Goal: Transaction & Acquisition: Purchase product/service

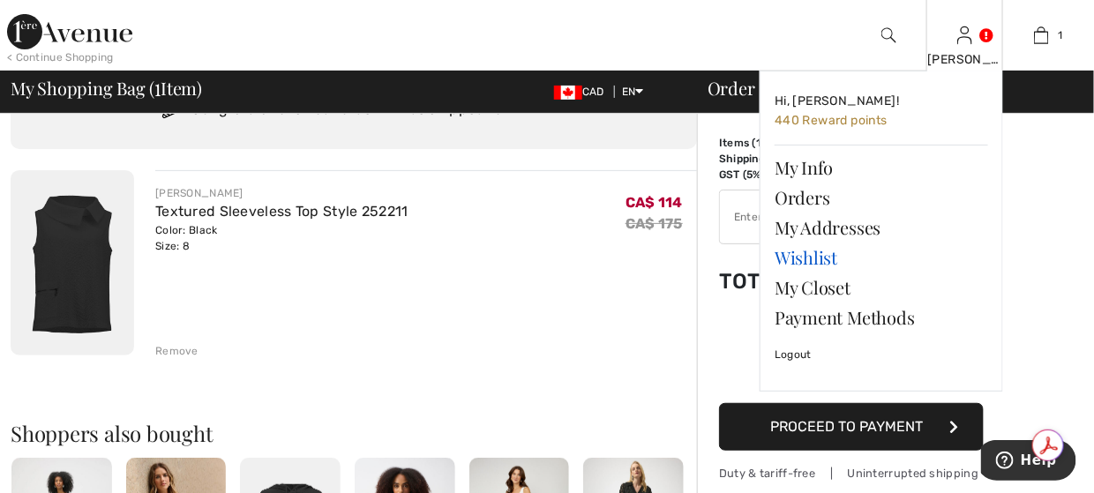
click at [829, 256] on link "Wishlist" at bounding box center [882, 258] width 214 height 30
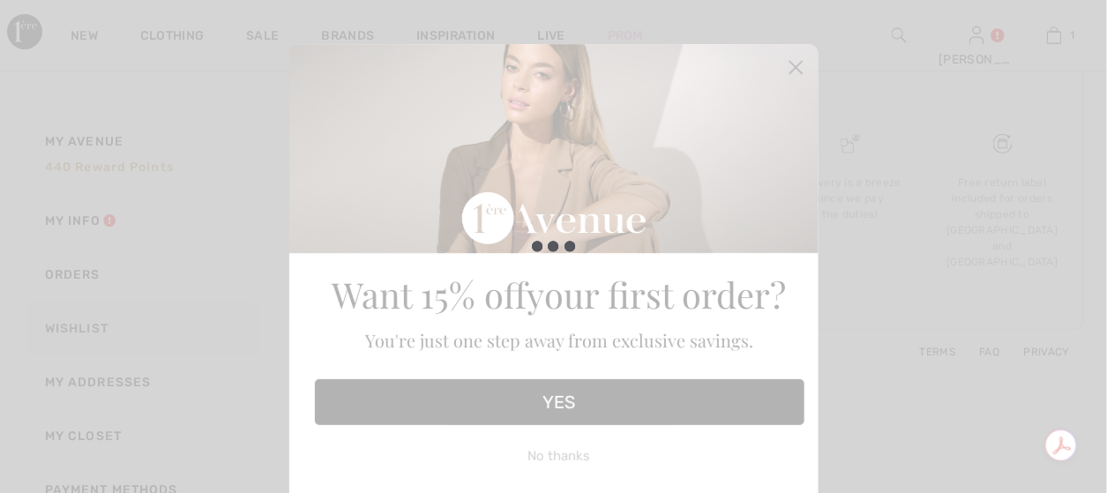
scroll to position [131, 0]
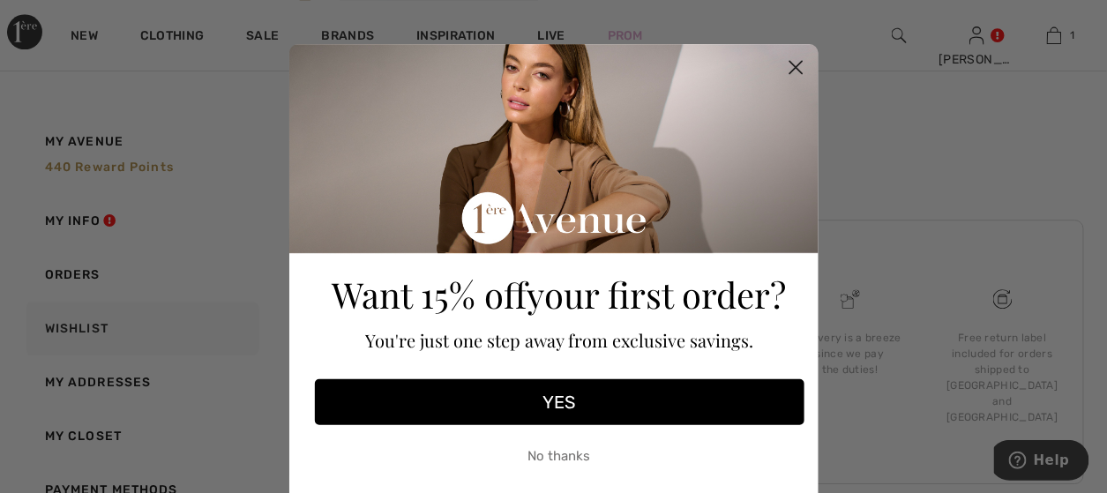
click at [793, 64] on icon "Close dialog" at bounding box center [796, 68] width 12 height 12
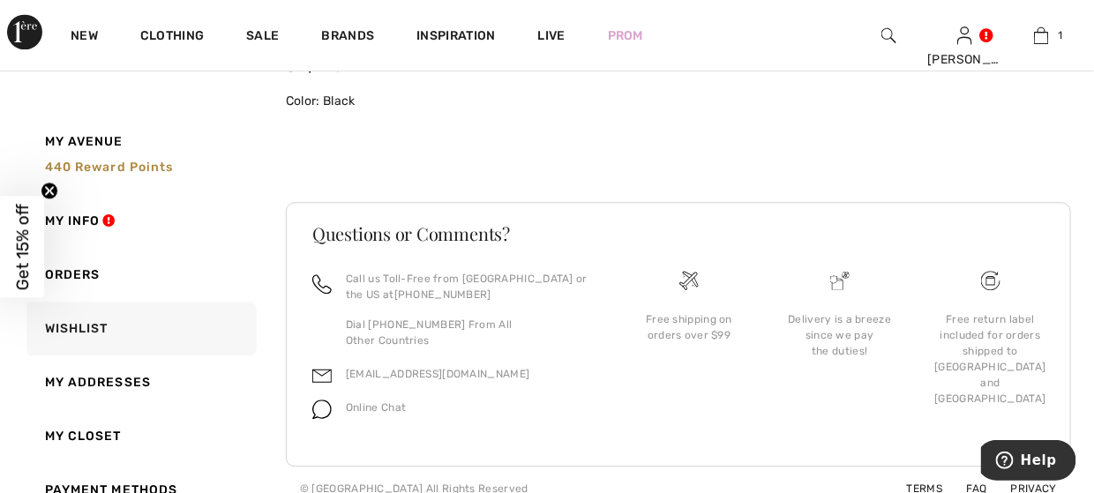
scroll to position [3382, 0]
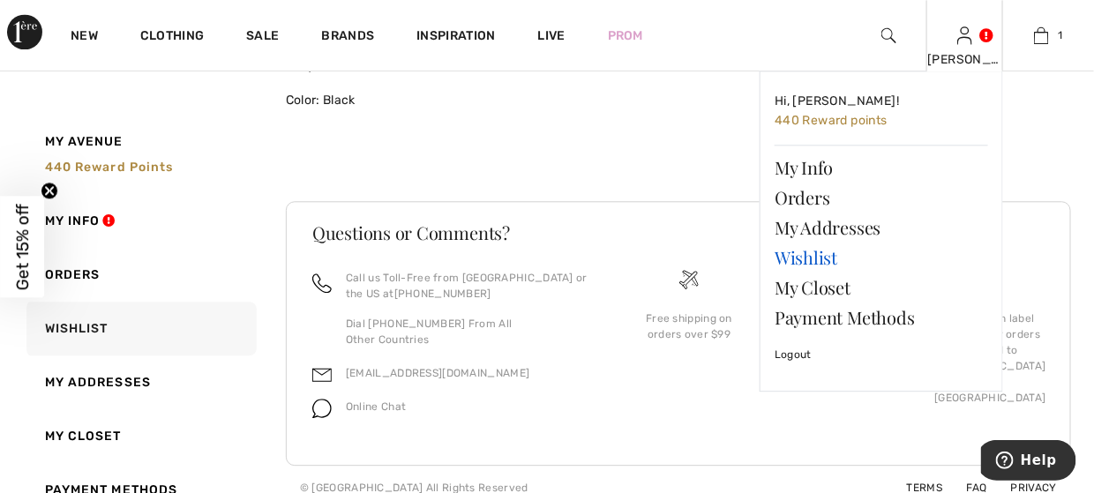
click at [837, 253] on link "Wishlist" at bounding box center [882, 258] width 214 height 30
click at [837, 261] on link "Wishlist" at bounding box center [882, 258] width 214 height 30
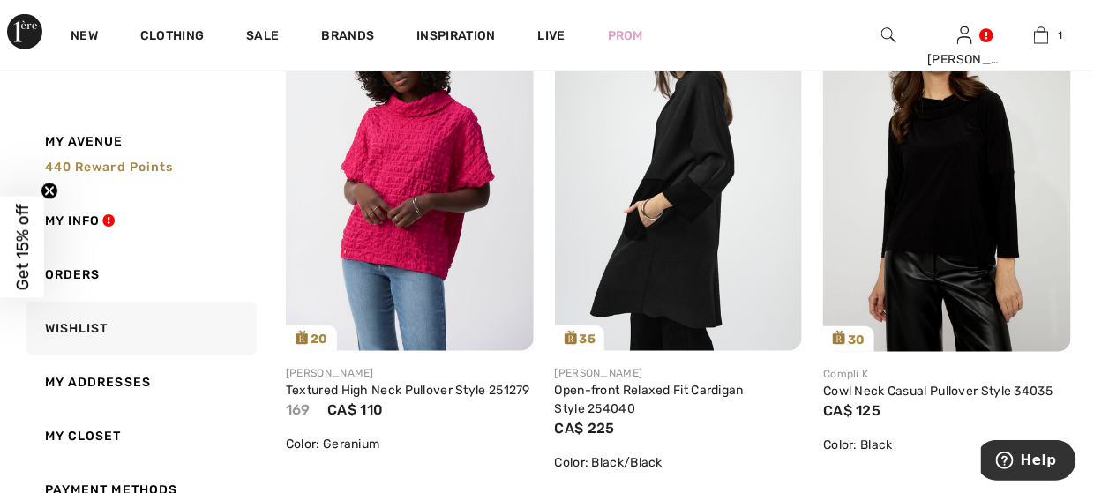
scroll to position [353, 0]
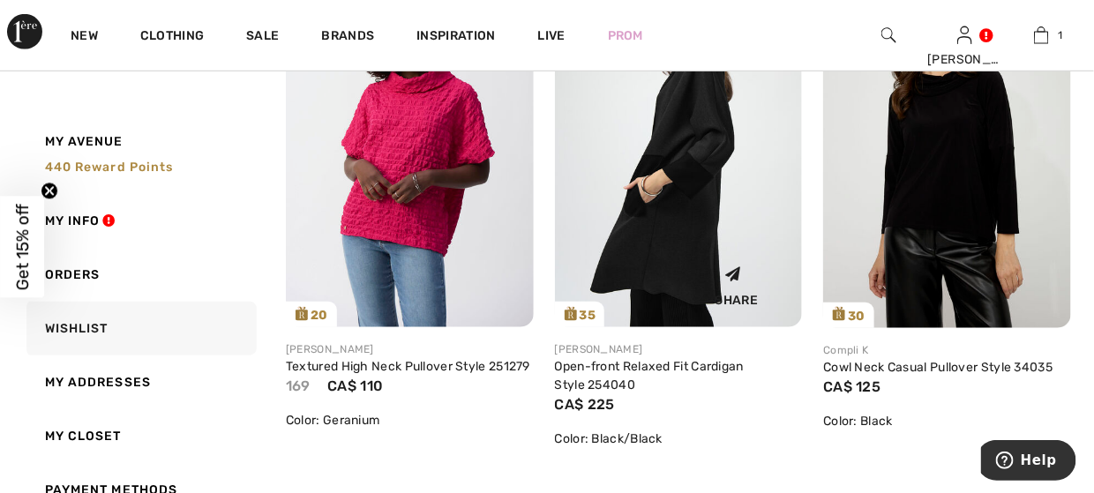
click at [626, 235] on img at bounding box center [679, 142] width 248 height 371
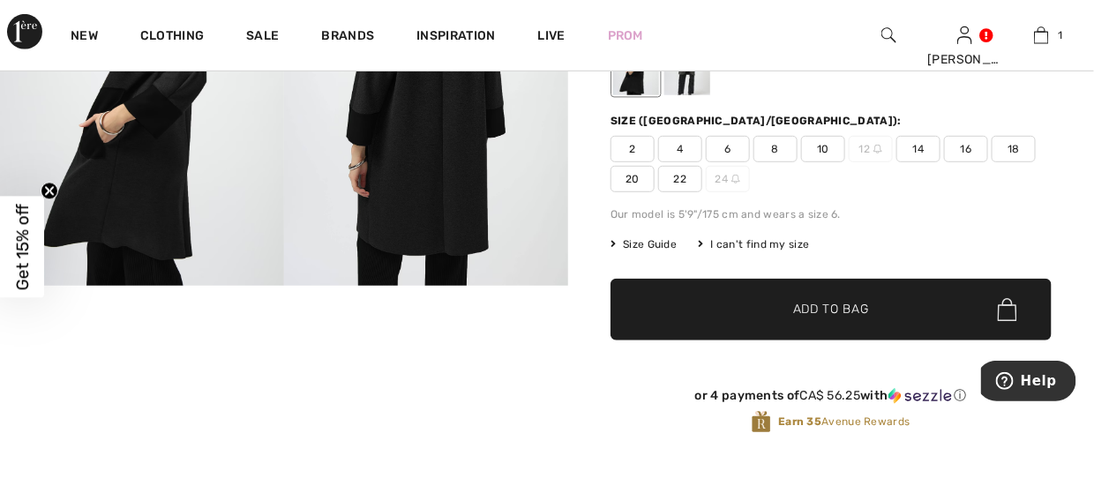
scroll to position [353, 0]
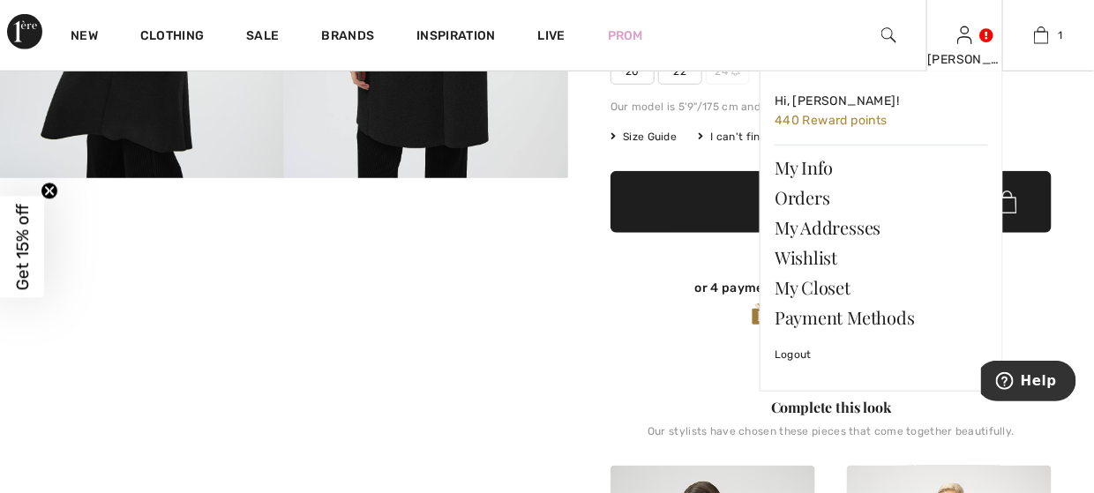
drag, startPoint x: 964, startPoint y: 34, endPoint x: 946, endPoint y: 87, distance: 55.8
click at [964, 36] on img at bounding box center [964, 35] width 15 height 21
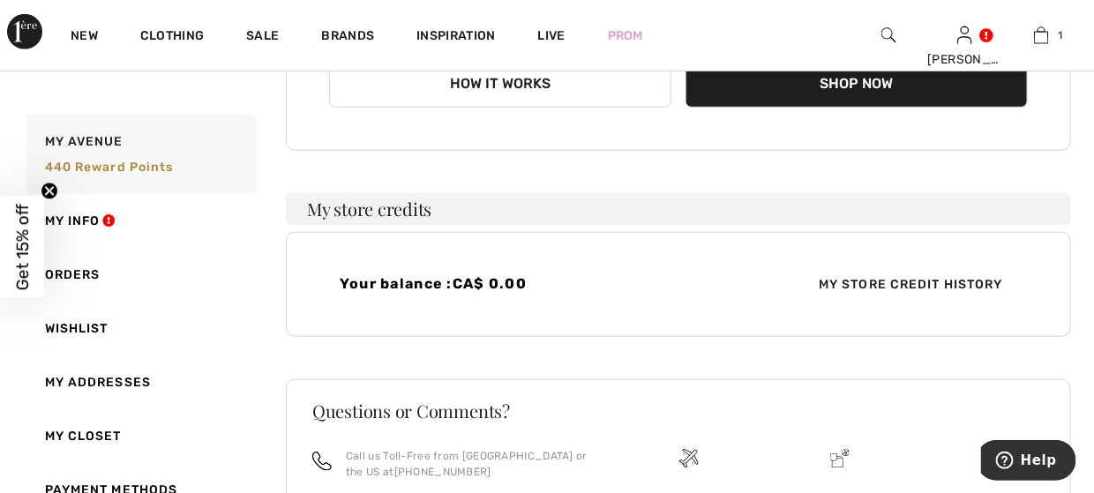
scroll to position [441, 0]
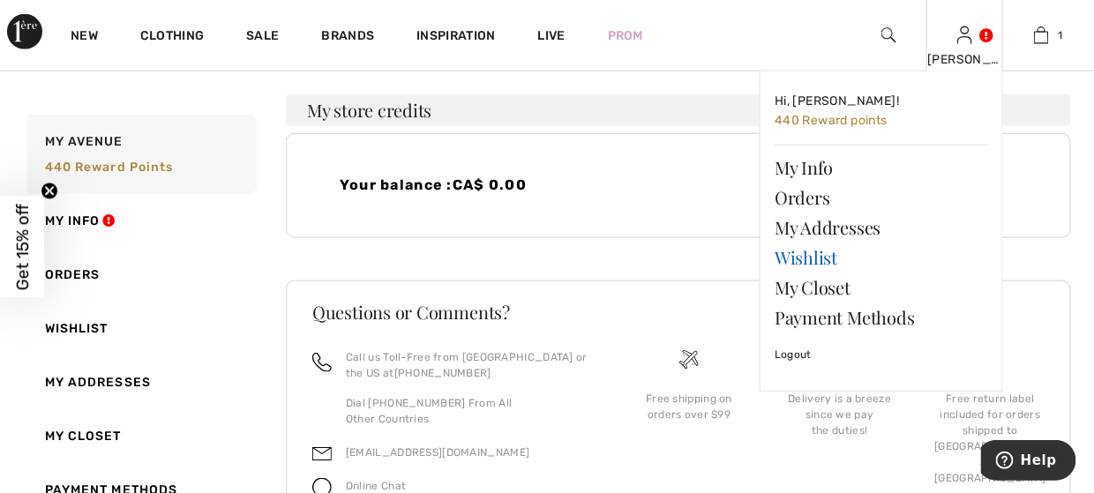
click at [826, 251] on link "Wishlist" at bounding box center [882, 258] width 214 height 30
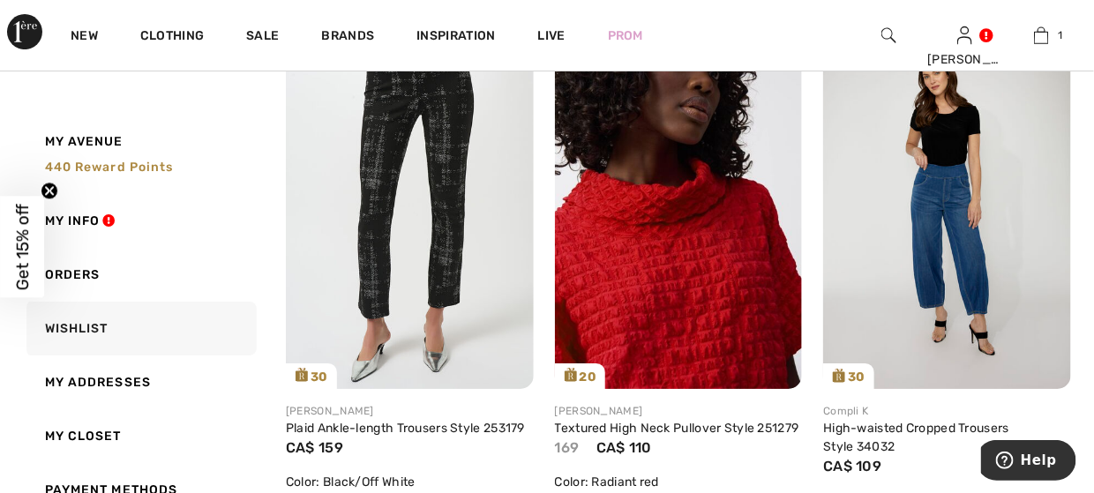
scroll to position [1986, 0]
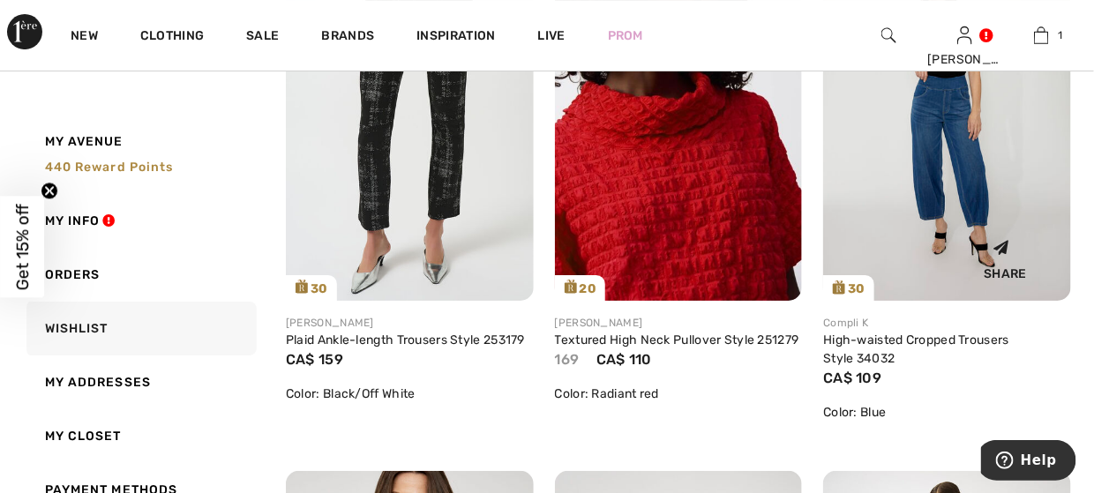
click at [928, 169] on img at bounding box center [947, 115] width 248 height 372
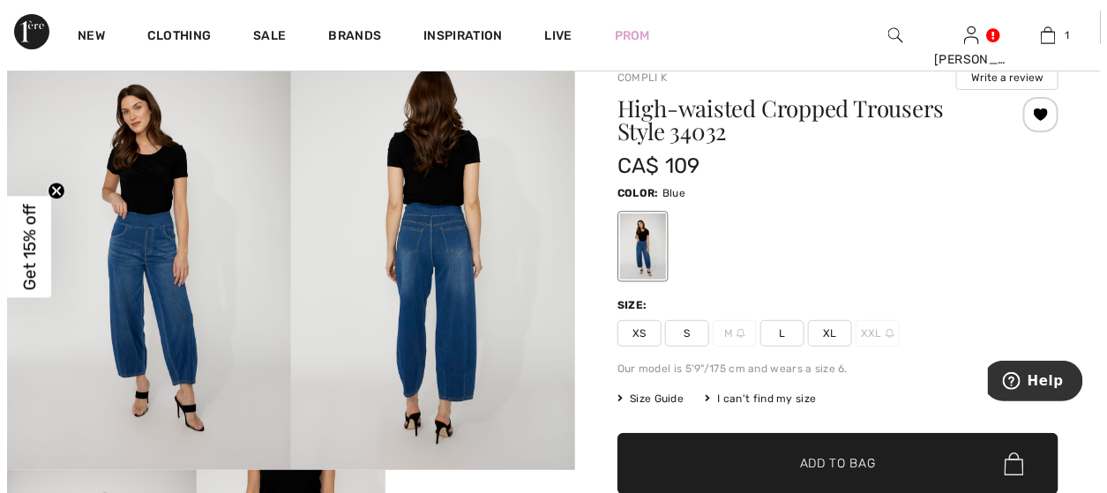
scroll to position [88, 0]
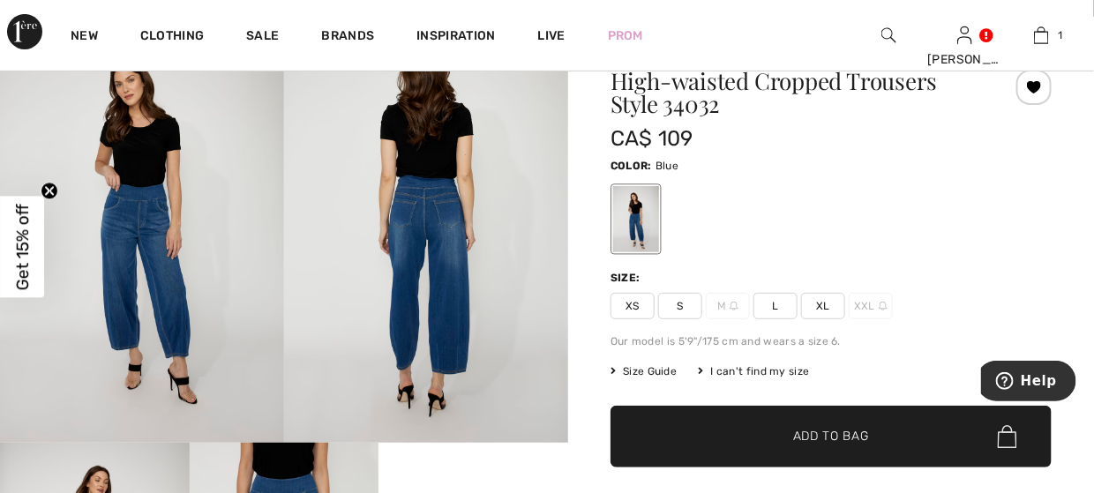
click at [435, 217] on img at bounding box center [426, 230] width 284 height 426
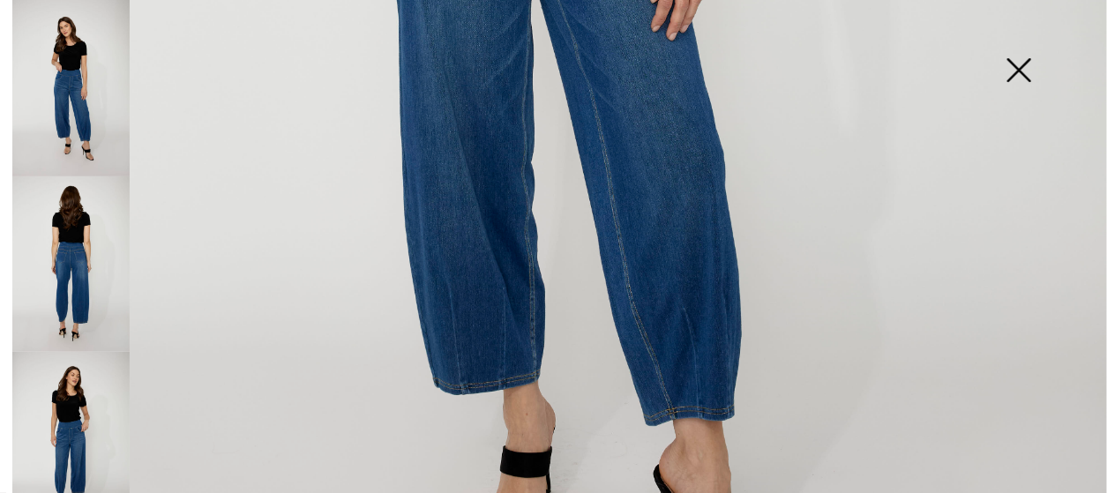
scroll to position [1059, 0]
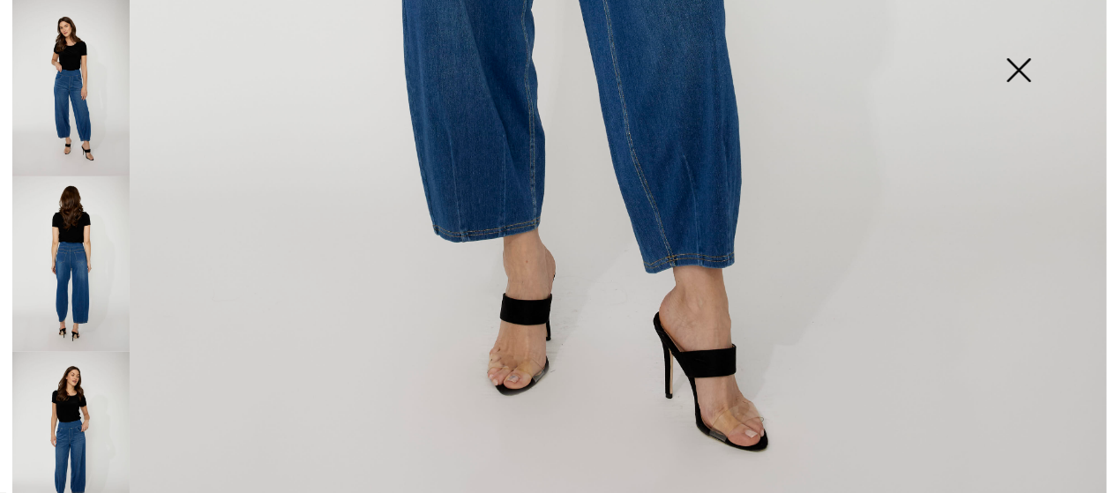
click at [71, 238] on img at bounding box center [70, 264] width 117 height 176
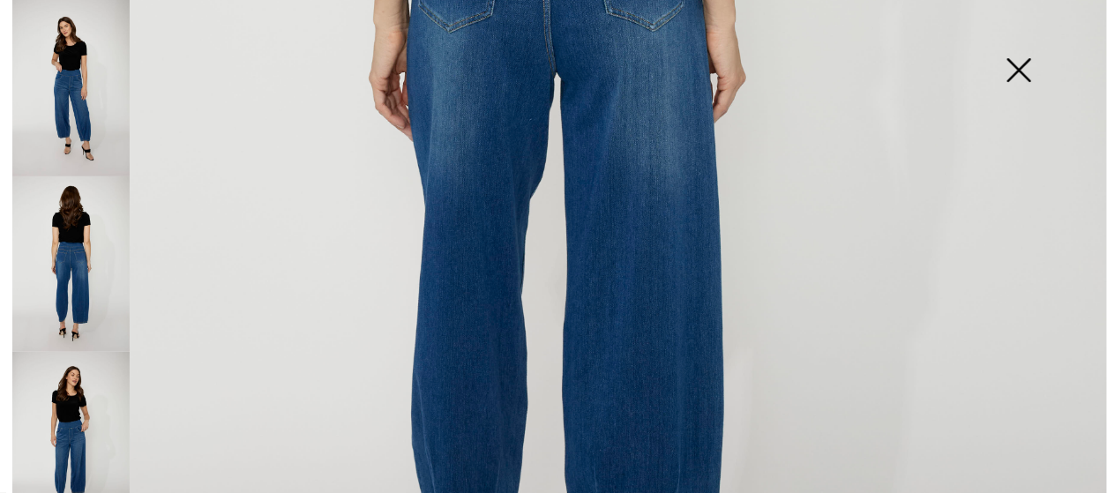
scroll to position [529, 0]
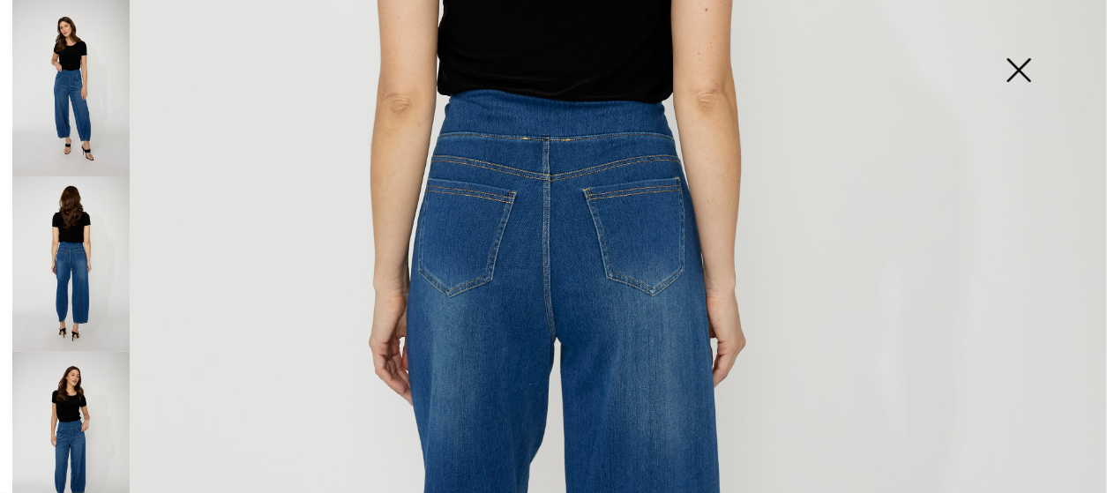
click at [88, 109] on img at bounding box center [70, 88] width 117 height 176
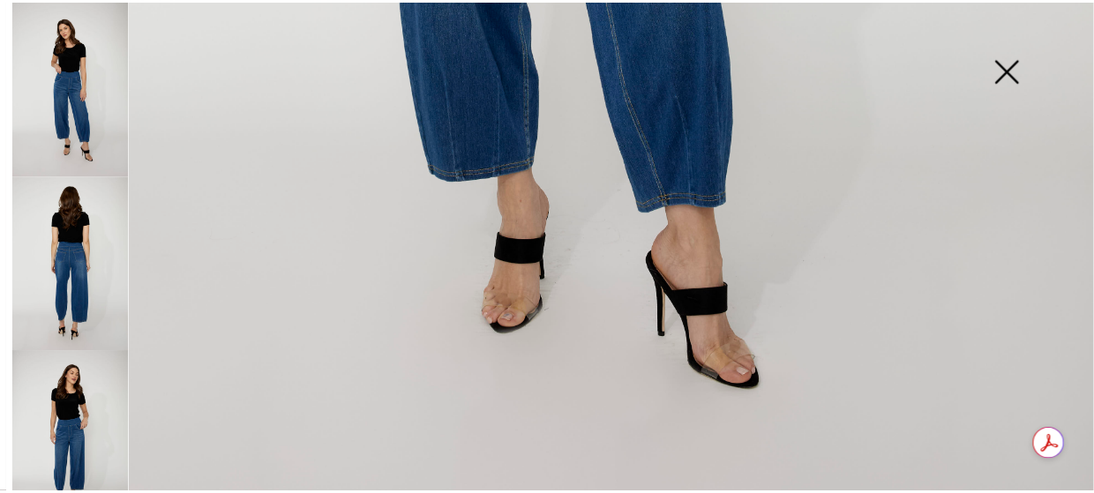
scroll to position [1147, 0]
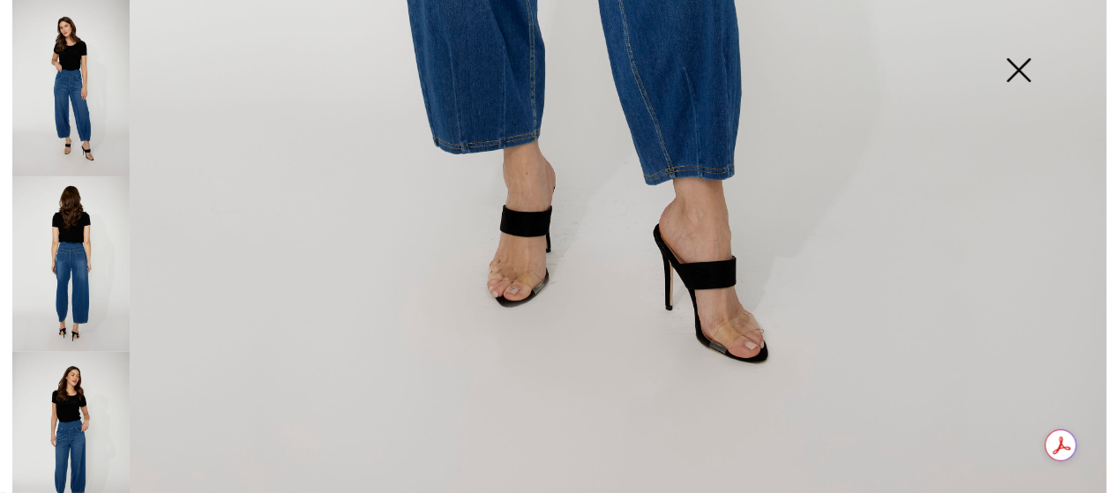
click at [1030, 77] on img at bounding box center [1019, 71] width 88 height 91
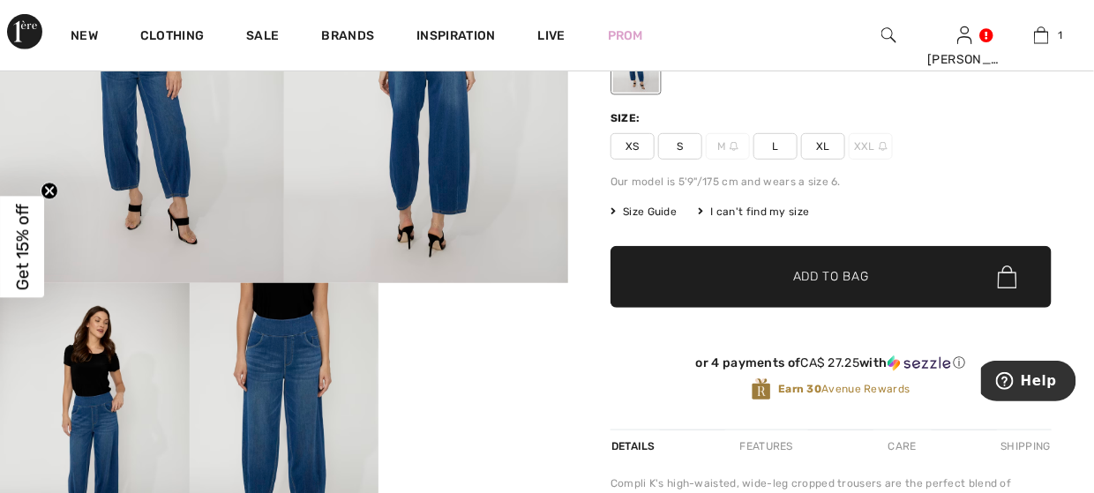
scroll to position [265, 0]
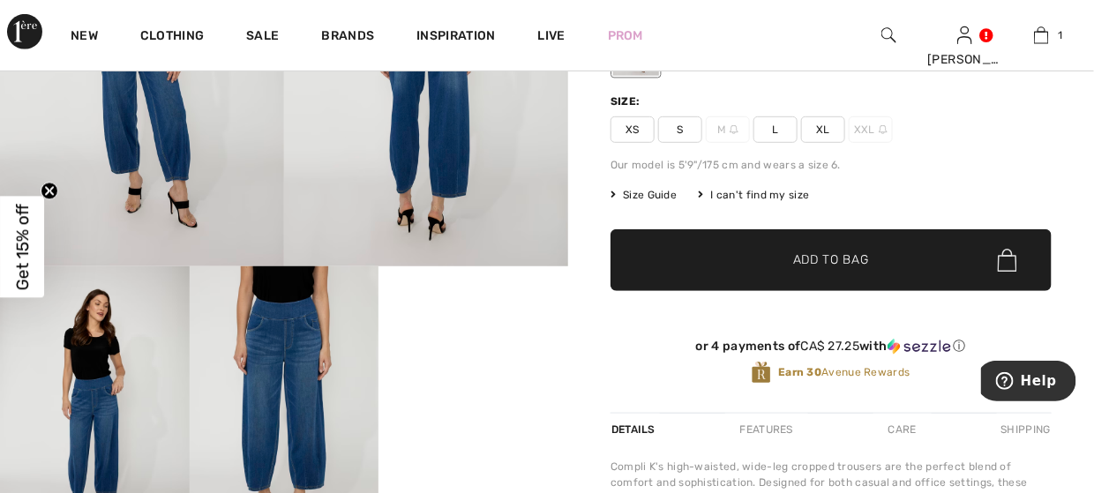
click at [654, 187] on span "Size Guide" at bounding box center [644, 195] width 66 height 16
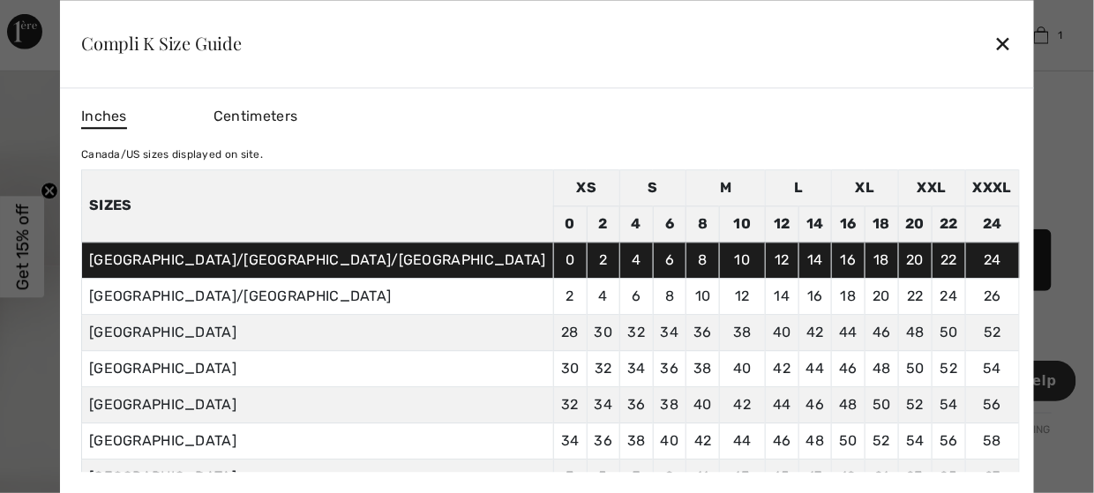
click at [995, 50] on div "✕" at bounding box center [1004, 44] width 19 height 37
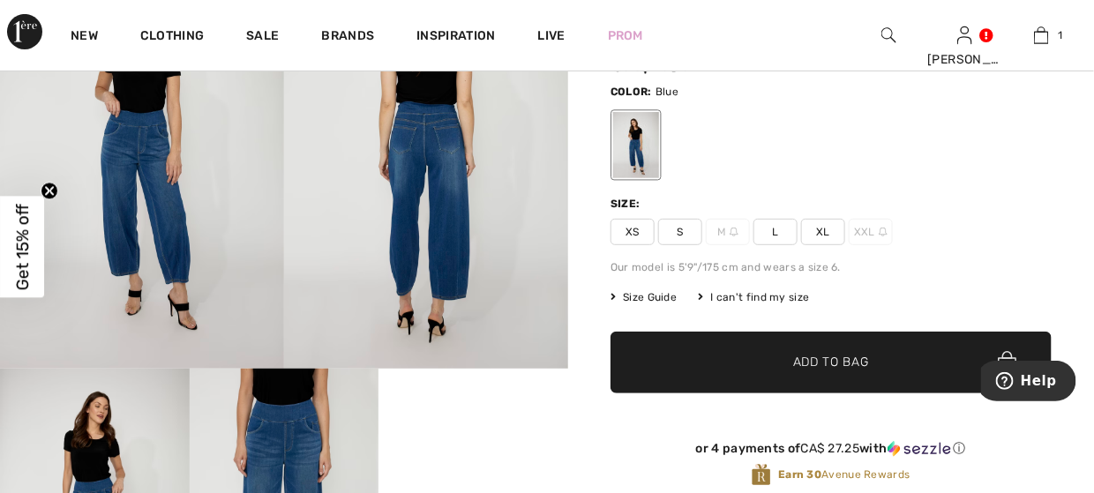
scroll to position [176, 0]
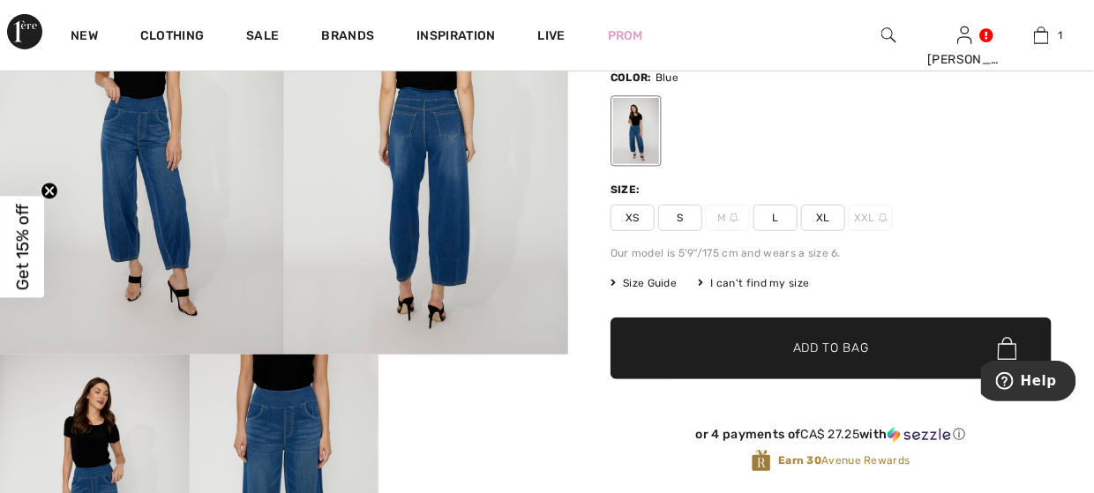
click at [680, 221] on span "S" at bounding box center [680, 218] width 44 height 26
click at [789, 344] on span "✔ Added to Bag" at bounding box center [805, 349] width 108 height 19
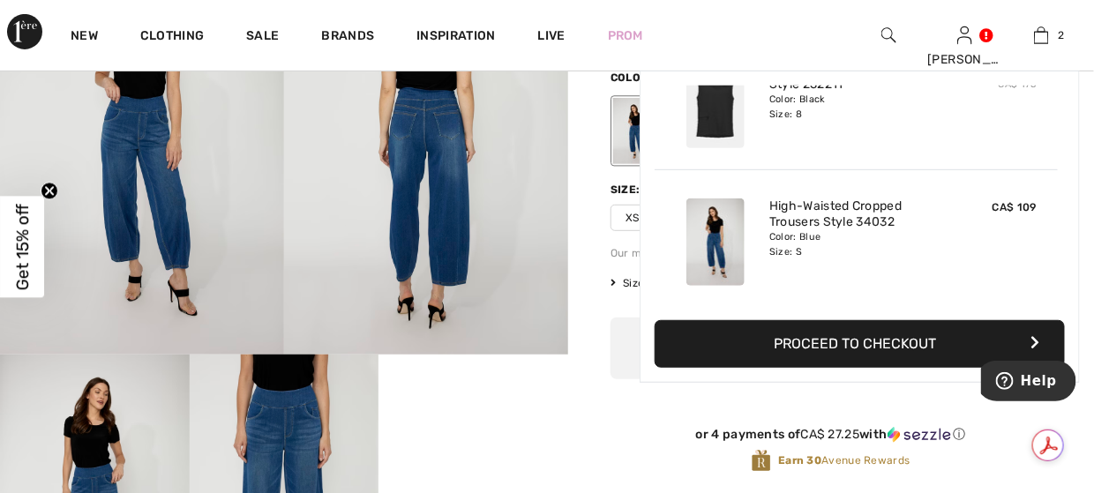
scroll to position [0, 0]
click at [864, 338] on button "Proceed to Checkout" at bounding box center [860, 344] width 410 height 48
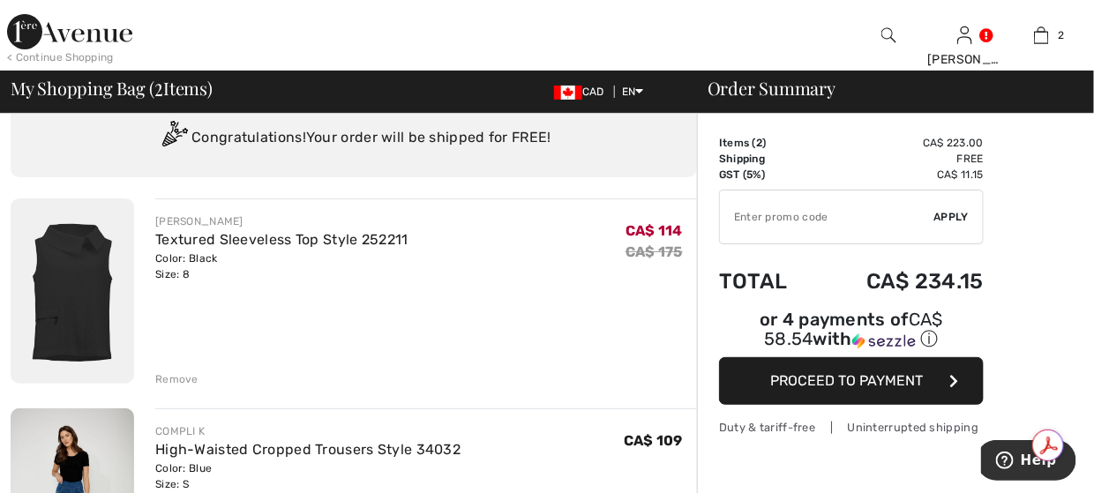
scroll to position [88, 0]
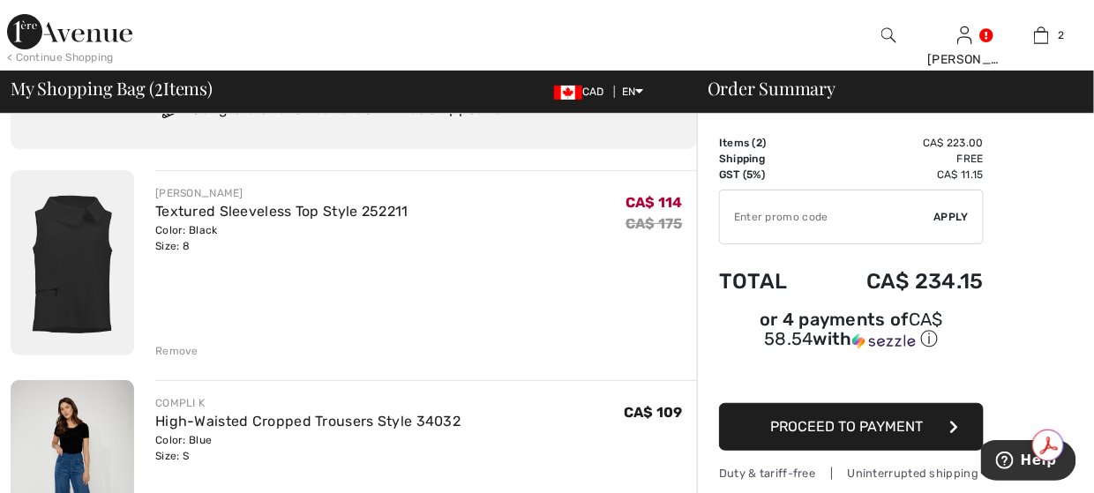
click at [188, 352] on div "Remove" at bounding box center [176, 351] width 43 height 16
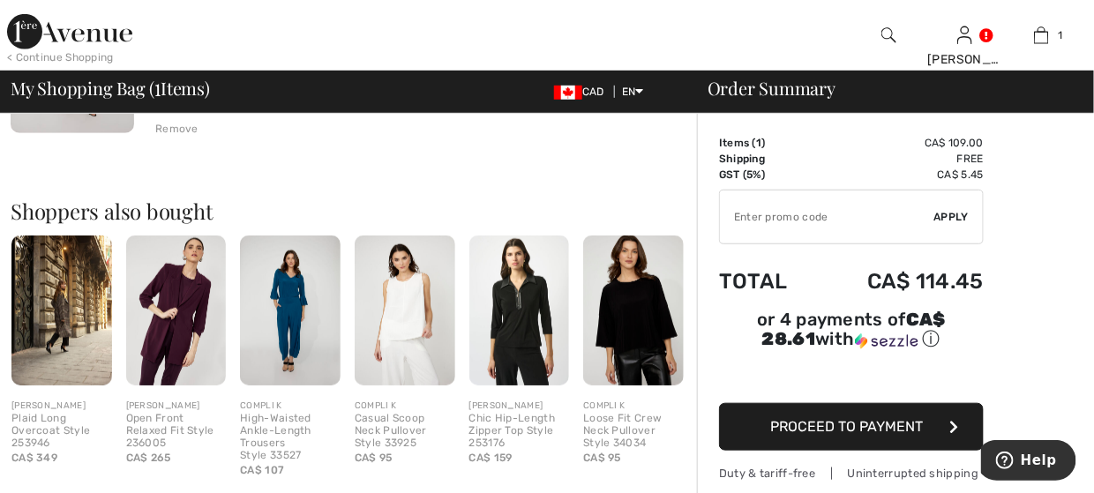
scroll to position [353, 0]
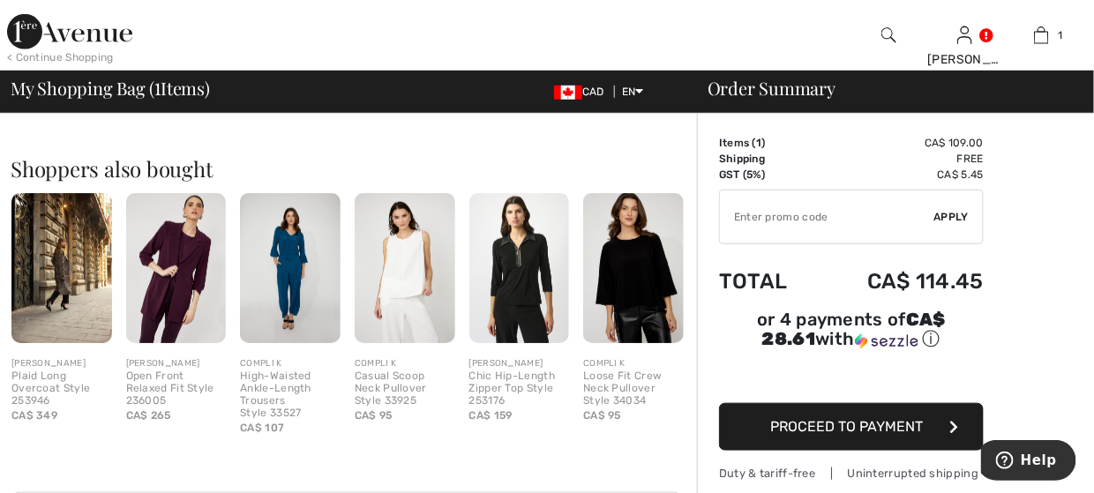
click at [302, 270] on img at bounding box center [290, 268] width 101 height 150
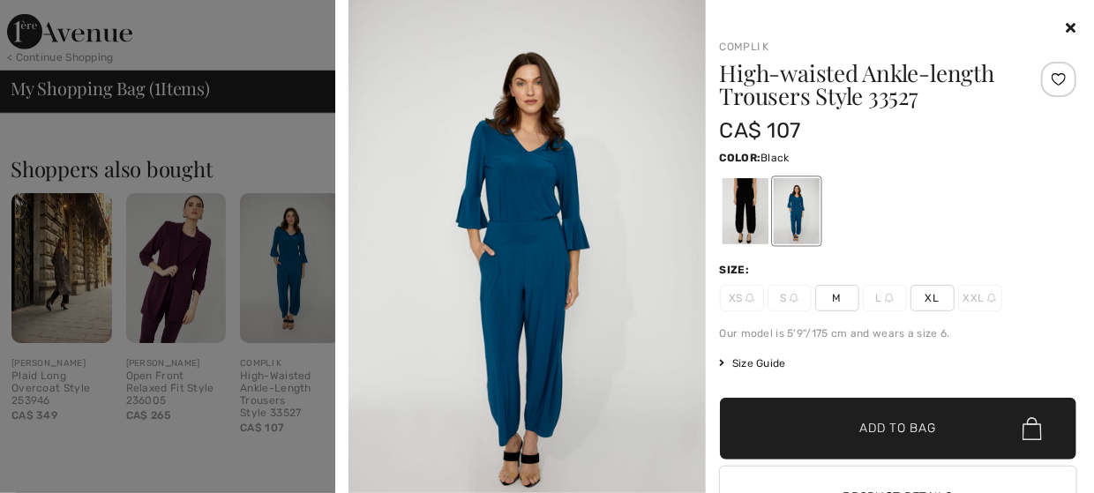
click at [724, 195] on div at bounding box center [745, 211] width 46 height 66
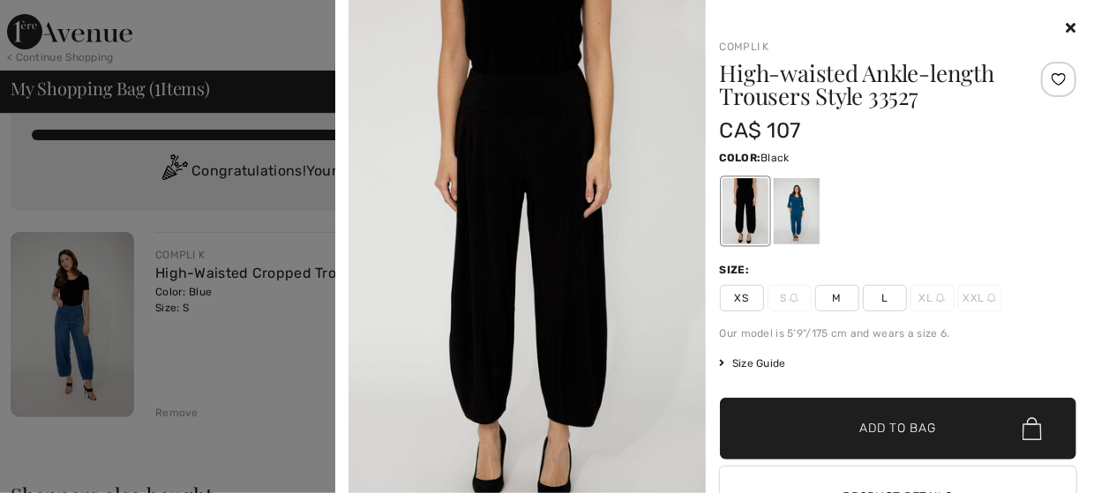
scroll to position [0, 0]
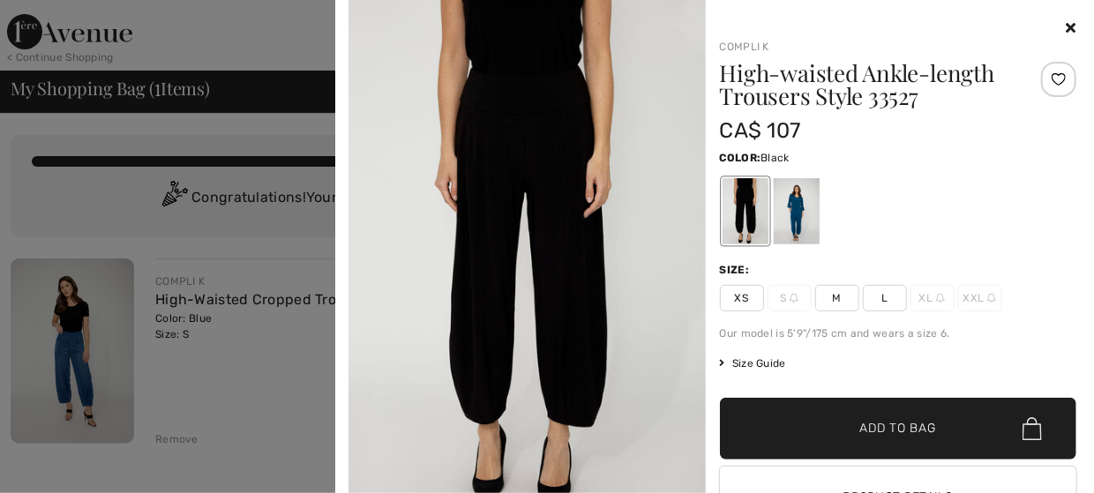
click at [1053, 26] on div at bounding box center [898, 28] width 357 height 21
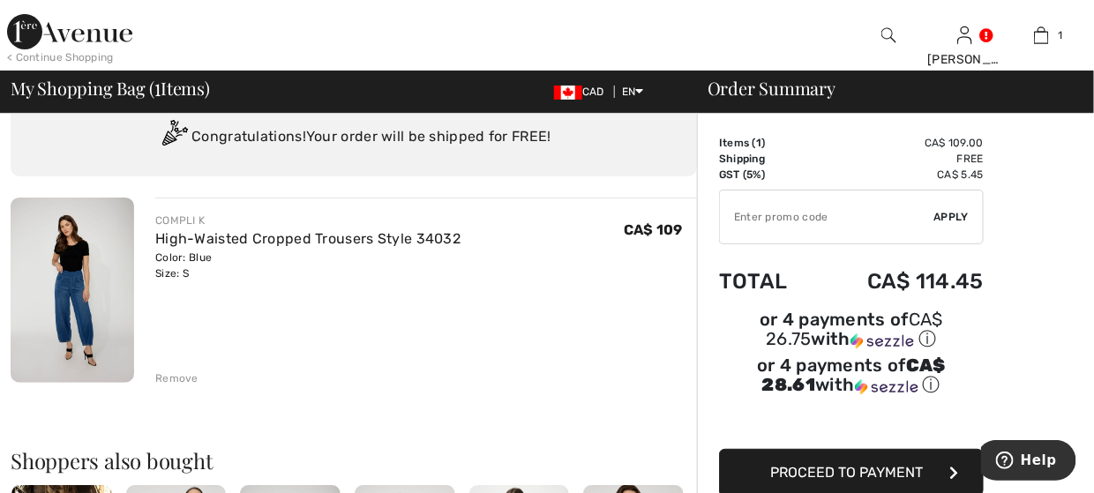
scroll to position [88, 0]
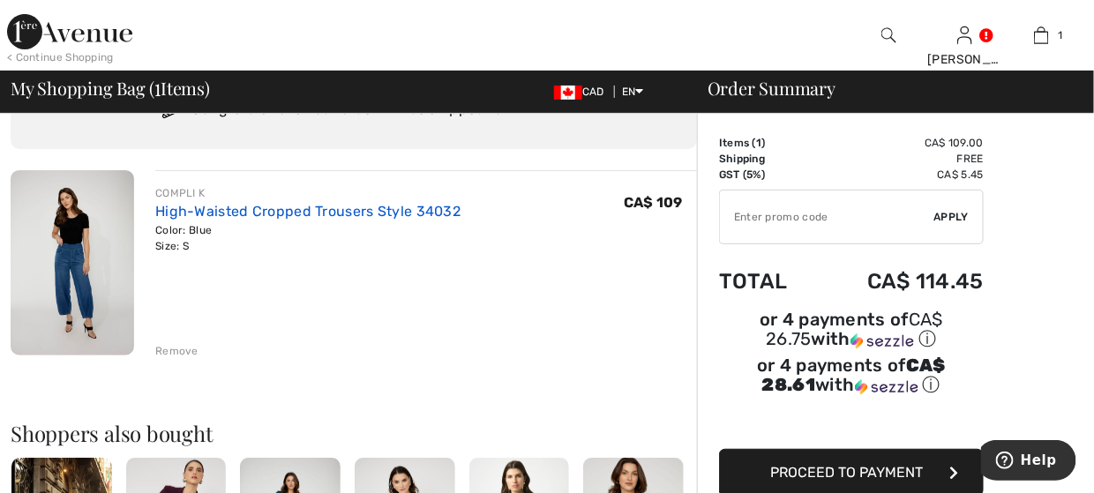
click at [263, 211] on link "High-Waisted Cropped Trousers Style 34032" at bounding box center [307, 211] width 305 height 17
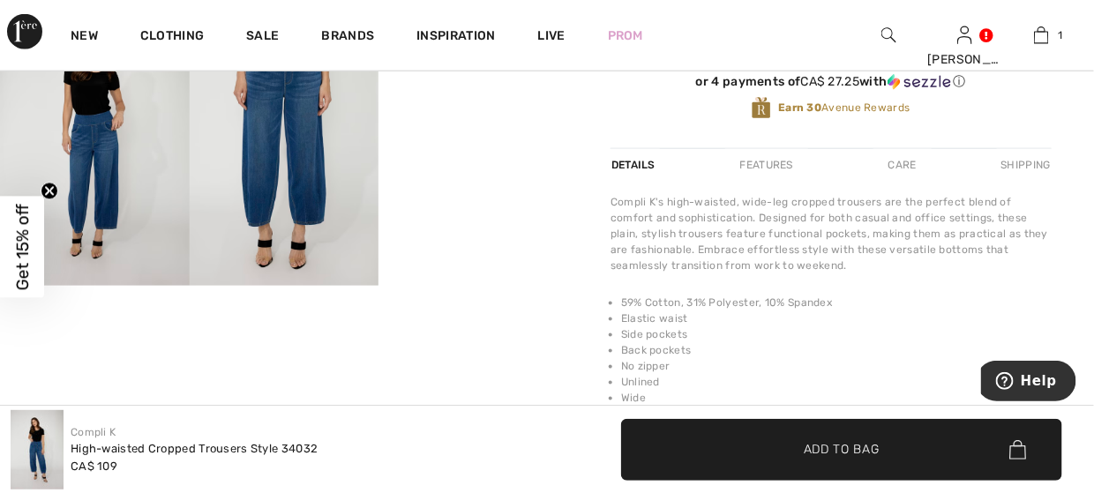
click at [463, 96] on video "Your browser does not support the video tag." at bounding box center [474, 49] width 190 height 94
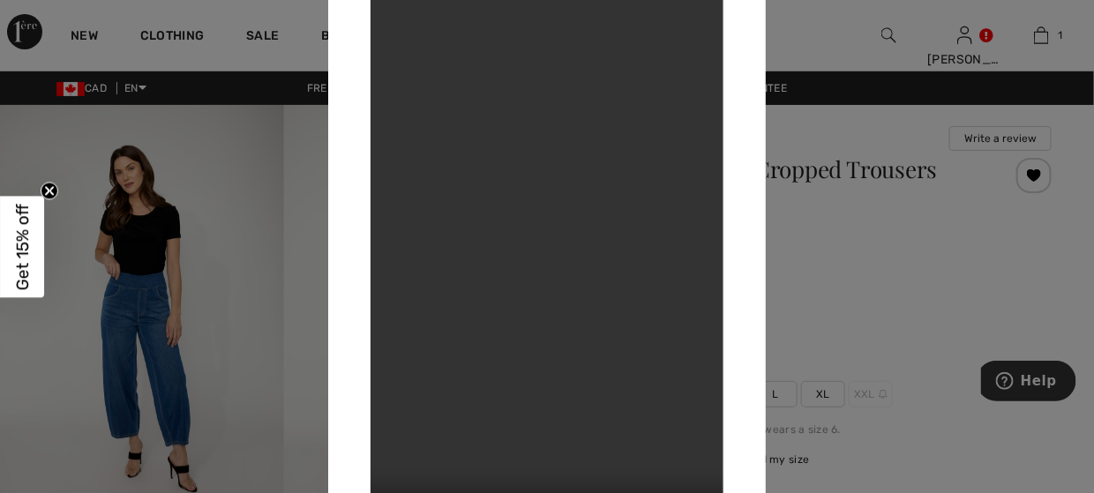
click at [866, 34] on div at bounding box center [547, 246] width 1094 height 493
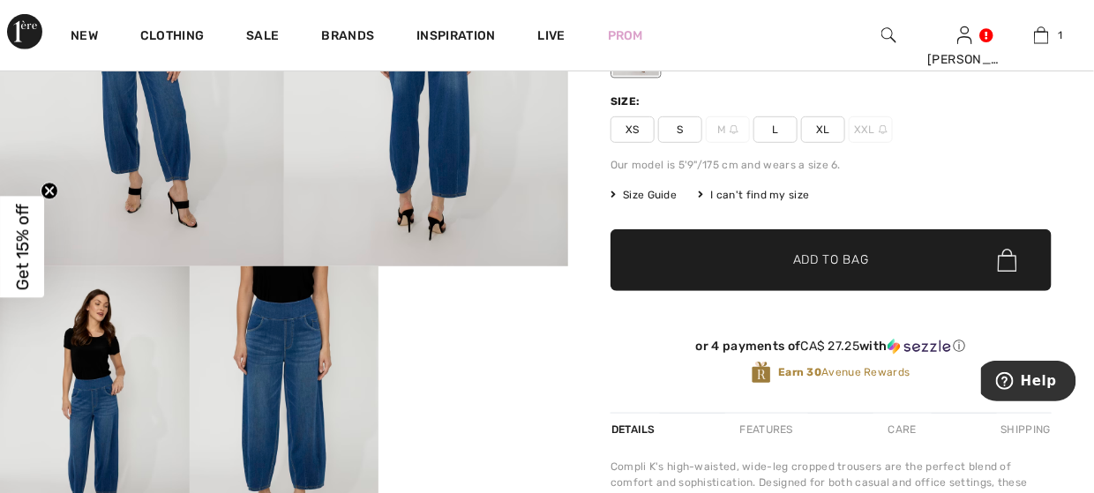
scroll to position [88, 0]
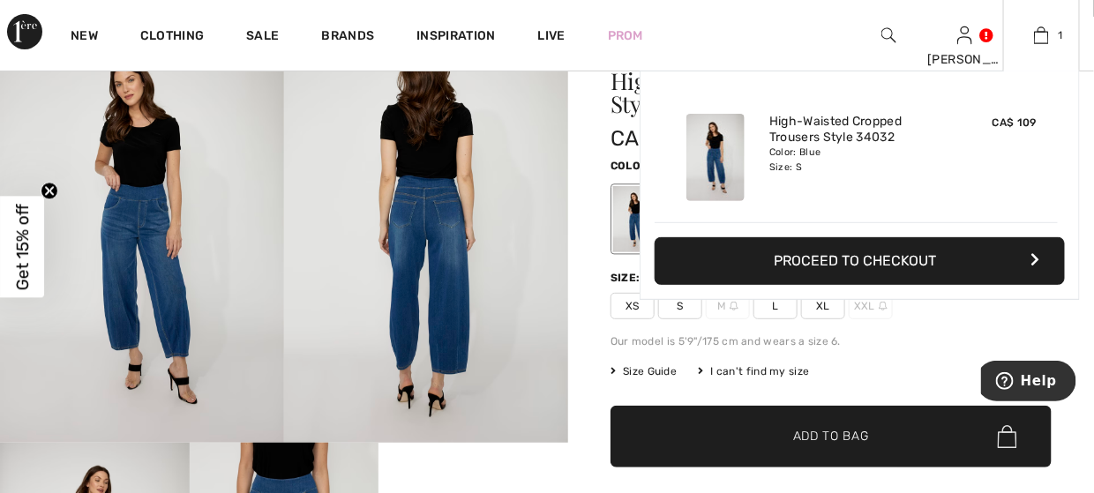
click at [1048, 53] on div "1 Added to Bag Compli K High-waisted Cropped Trousers Style 34032 CA$ 109 Color…" at bounding box center [1041, 35] width 77 height 71
click at [899, 251] on button "Proceed to Checkout" at bounding box center [860, 261] width 410 height 48
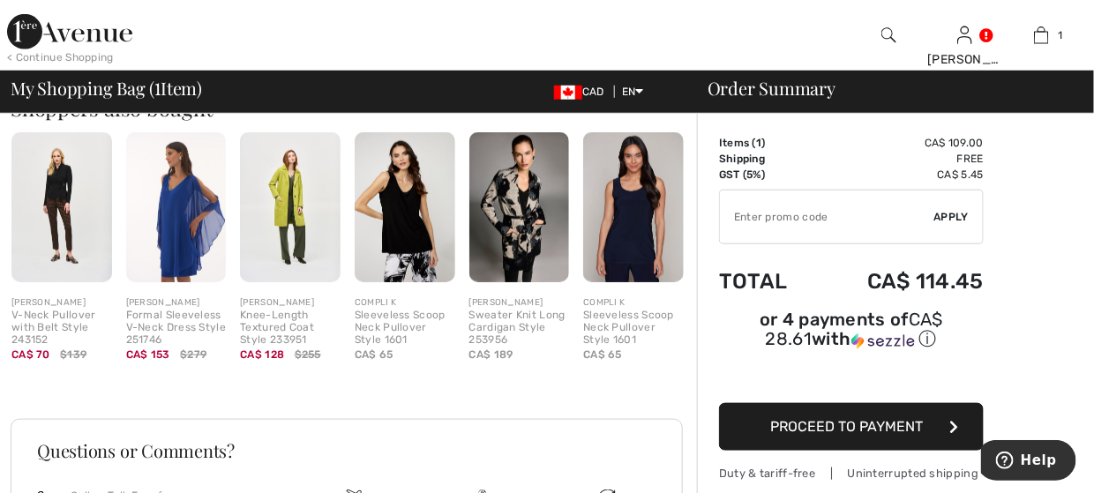
scroll to position [441, 0]
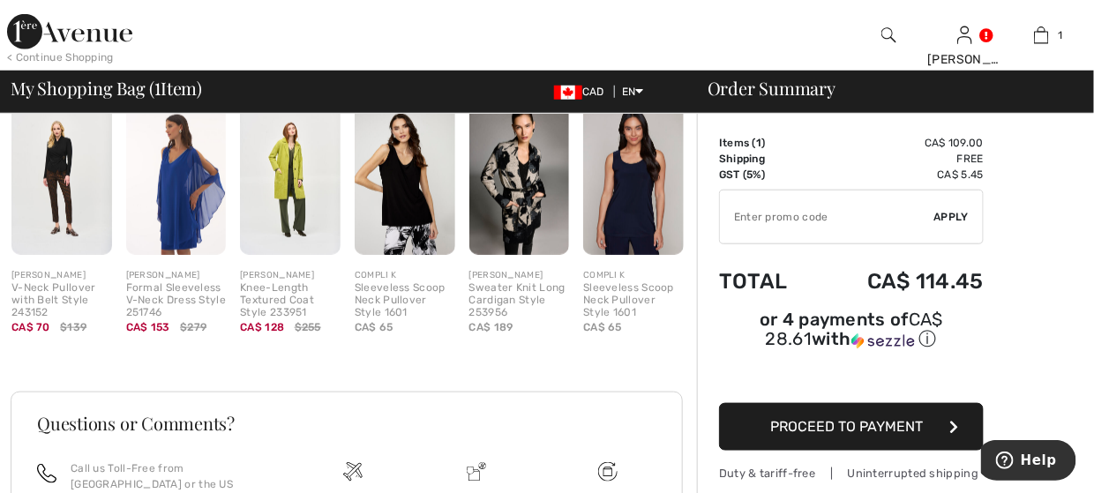
click at [297, 219] on img at bounding box center [290, 180] width 101 height 150
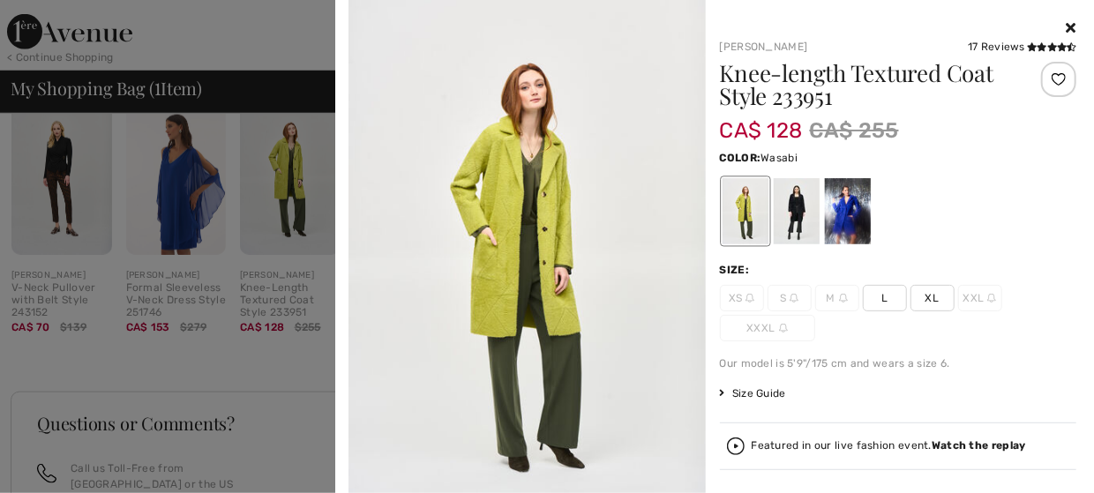
click at [494, 218] on img at bounding box center [527, 267] width 357 height 535
click at [500, 219] on img at bounding box center [527, 267] width 357 height 535
drag, startPoint x: 500, startPoint y: 219, endPoint x: 665, endPoint y: 220, distance: 165.0
click at [522, 220] on img at bounding box center [527, 267] width 357 height 535
click at [779, 220] on div at bounding box center [796, 211] width 46 height 66
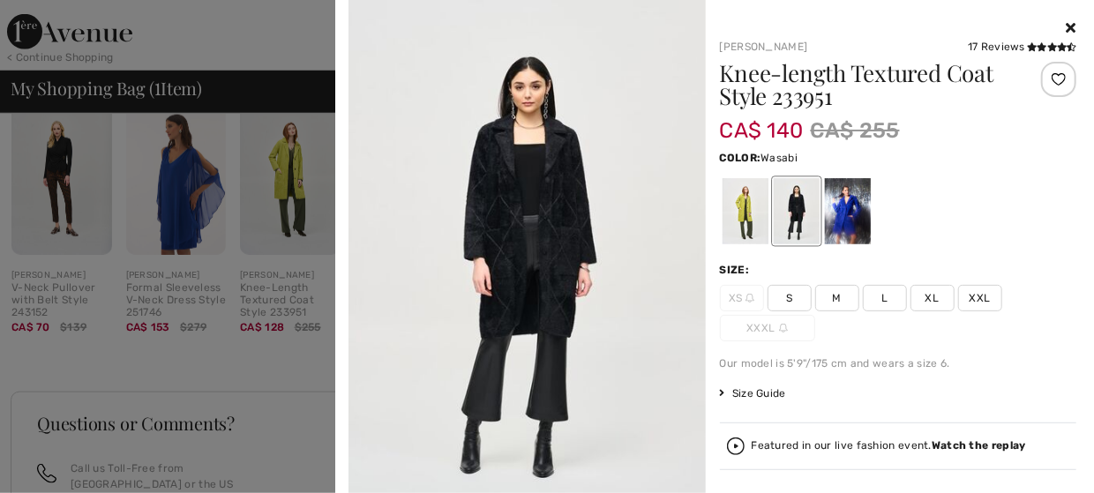
drag, startPoint x: 724, startPoint y: 221, endPoint x: 764, endPoint y: 222, distance: 39.7
click at [727, 221] on div at bounding box center [745, 211] width 46 height 66
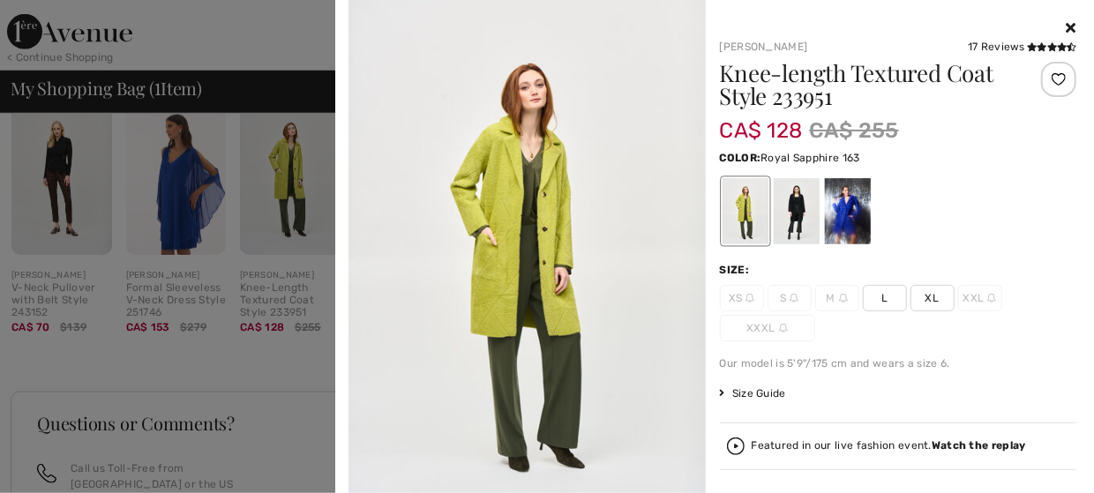
click at [854, 235] on div at bounding box center [847, 211] width 46 height 66
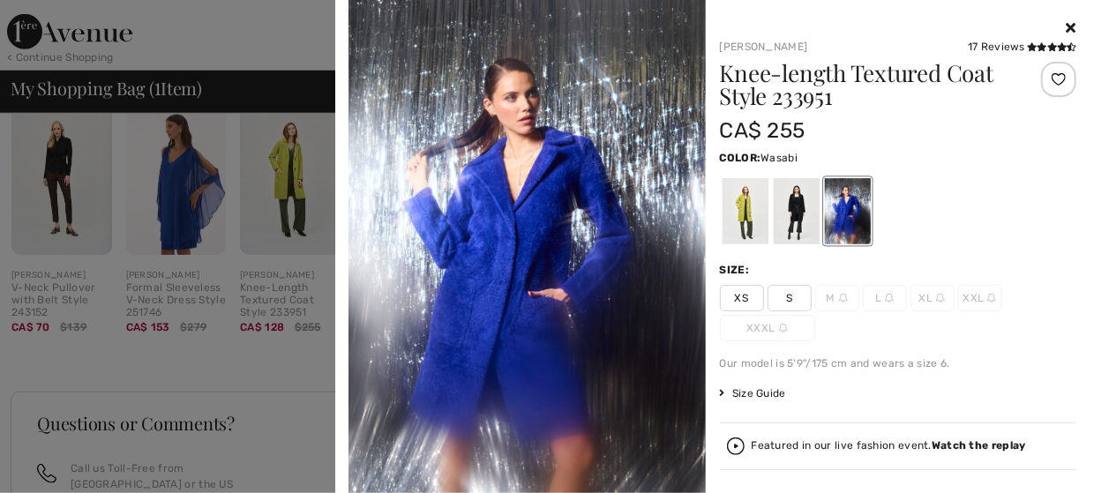
click at [739, 216] on div at bounding box center [745, 211] width 46 height 66
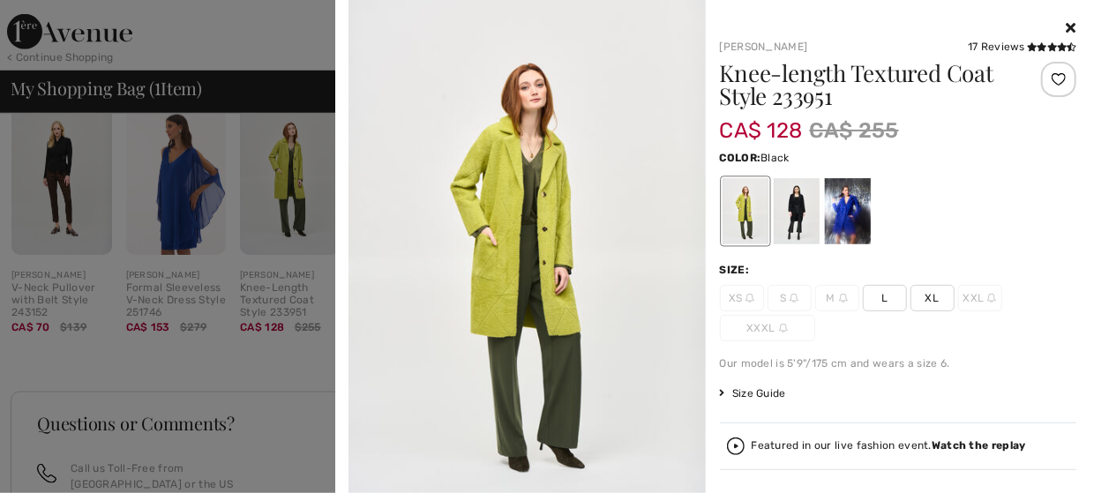
click at [775, 224] on div at bounding box center [796, 211] width 46 height 66
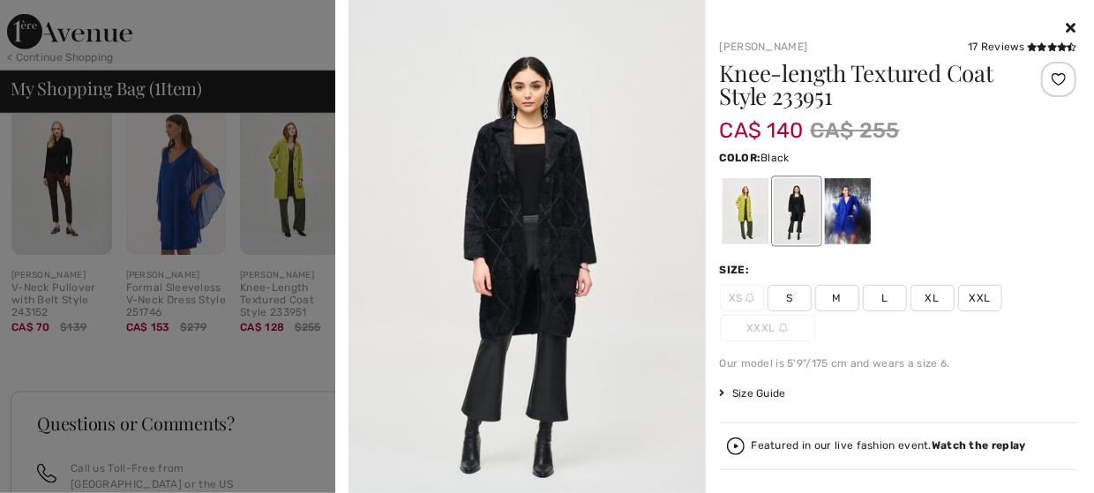
click at [1067, 27] on icon at bounding box center [1072, 27] width 10 height 14
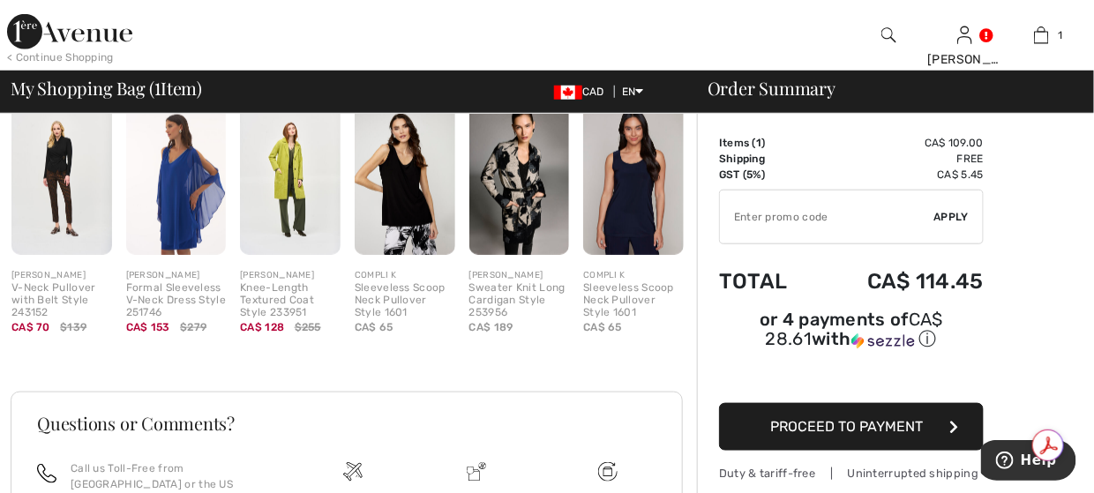
click at [806, 424] on span "Proceed to Payment" at bounding box center [847, 426] width 153 height 17
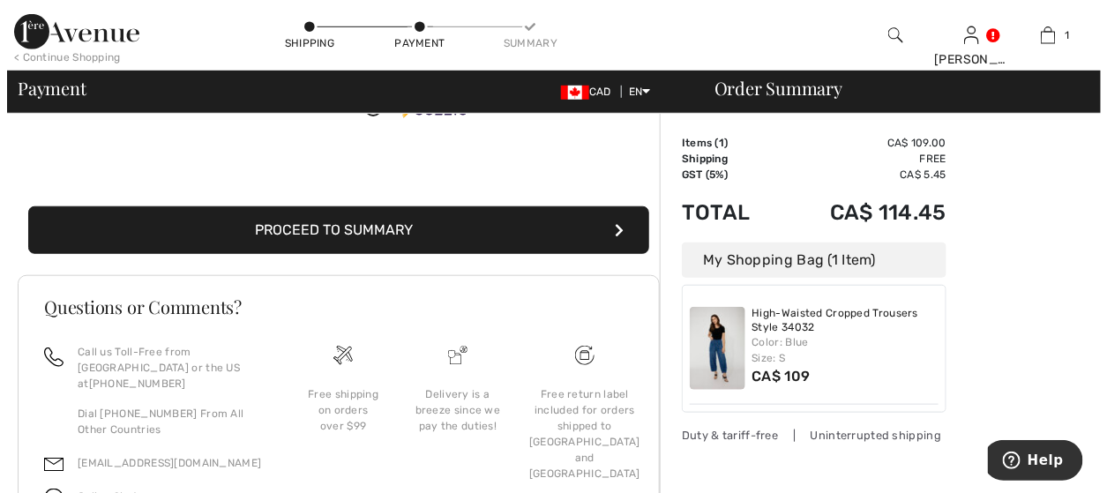
scroll to position [176, 0]
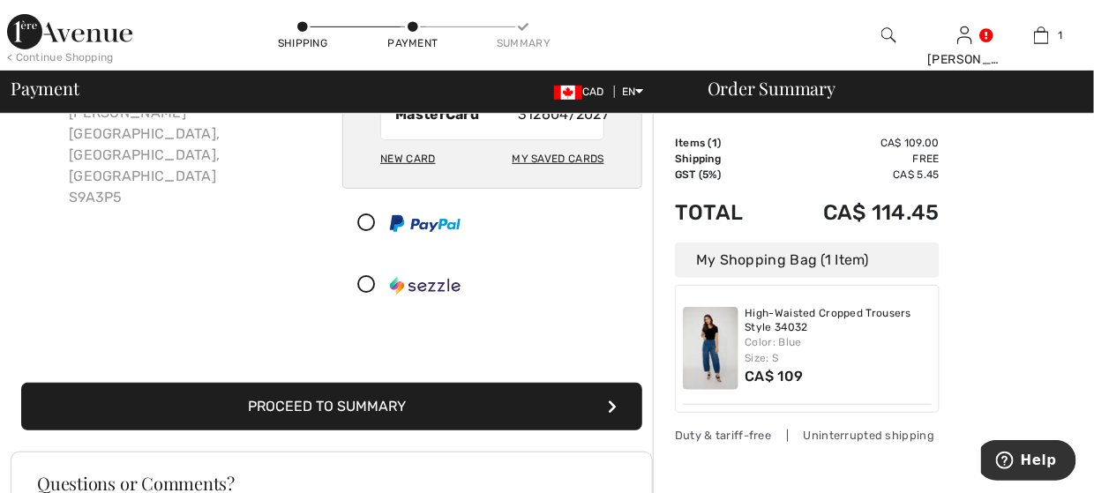
click at [552, 174] on div "My Saved Cards" at bounding box center [559, 159] width 92 height 30
radio input "true"
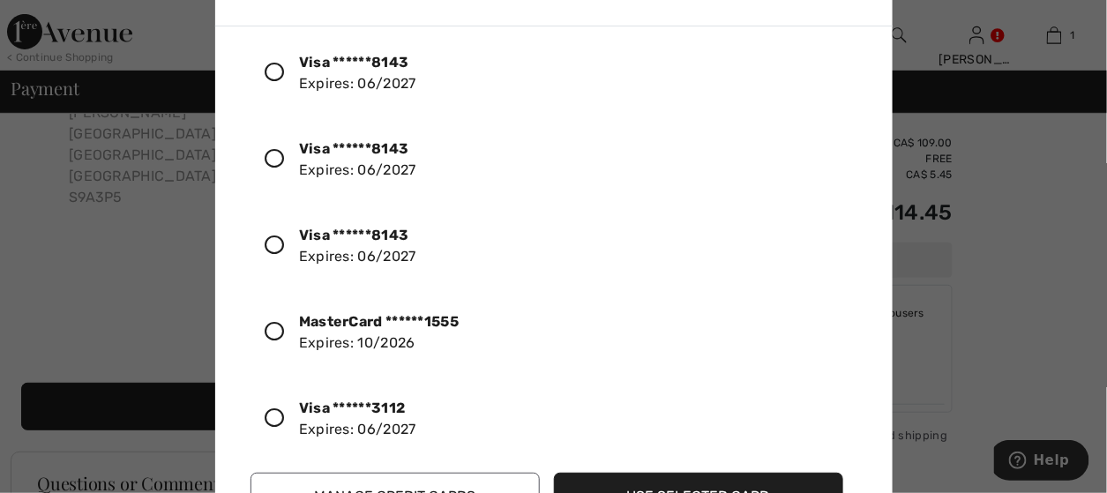
scroll to position [904, 0]
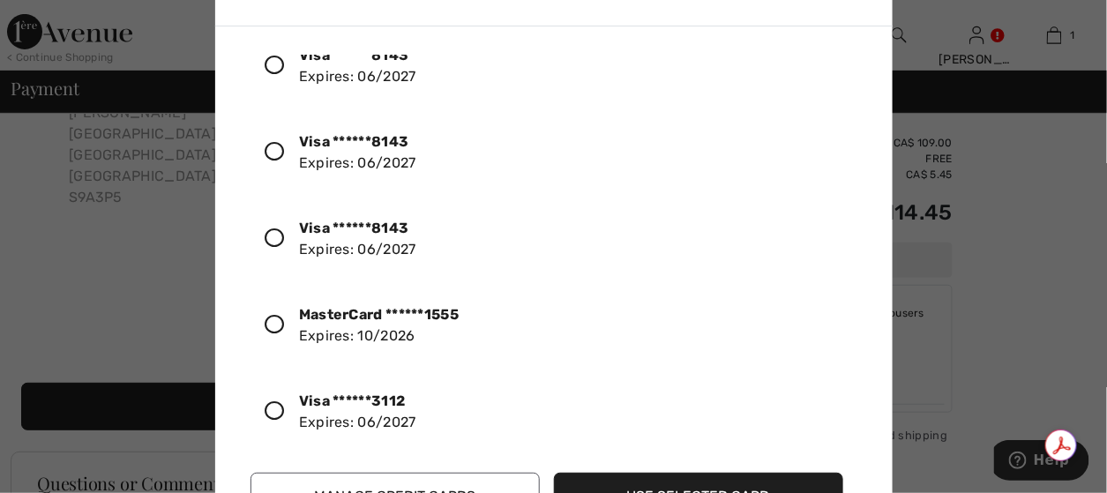
click at [276, 402] on icon at bounding box center [275, 411] width 19 height 19
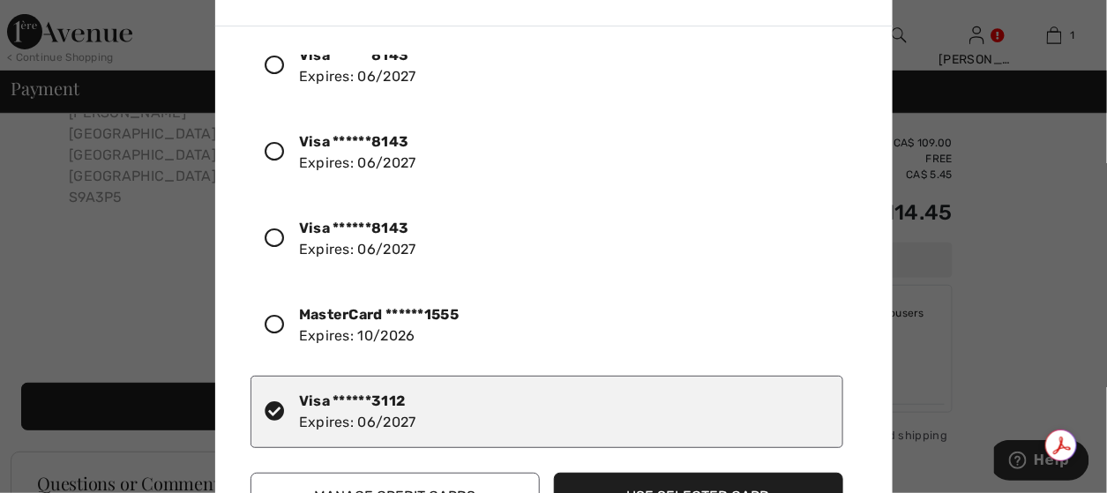
click at [631, 489] on button "Use Selected Card" at bounding box center [698, 497] width 289 height 48
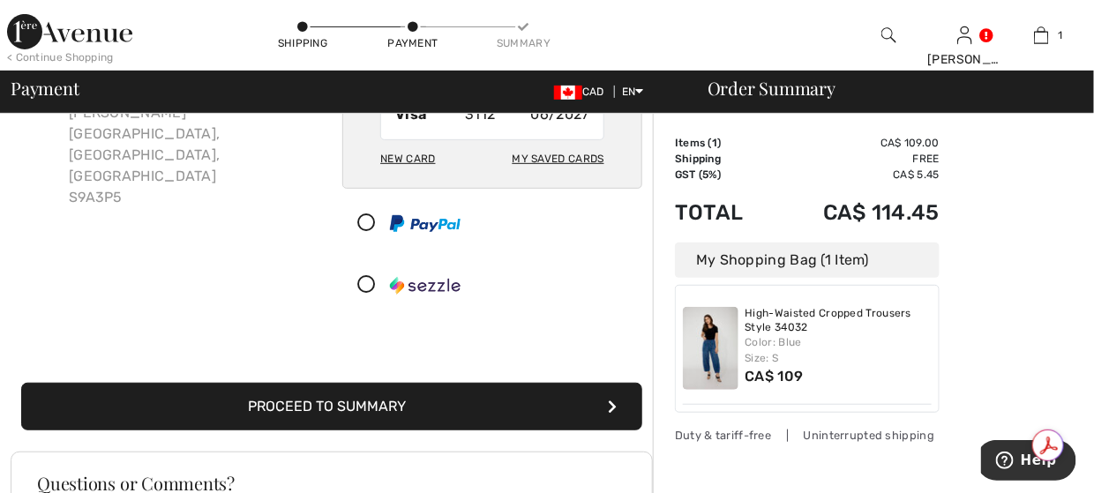
scroll to position [265, 0]
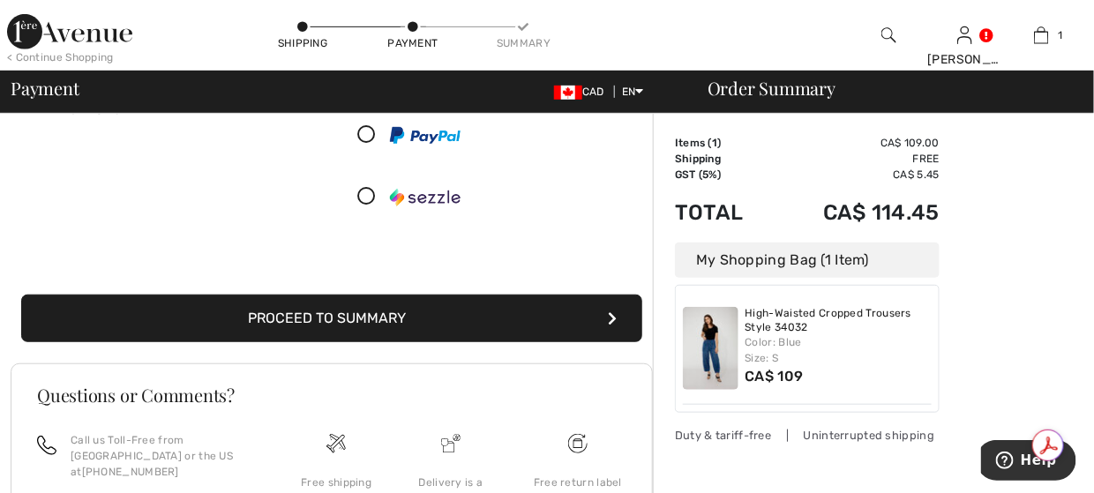
click at [431, 320] on button "Proceed to Summary" at bounding box center [331, 319] width 621 height 48
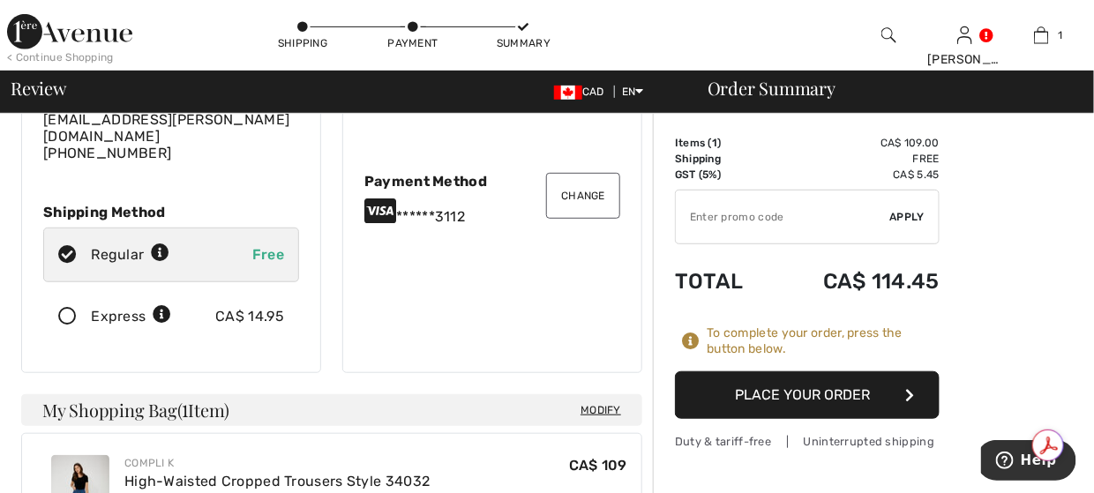
scroll to position [265, 0]
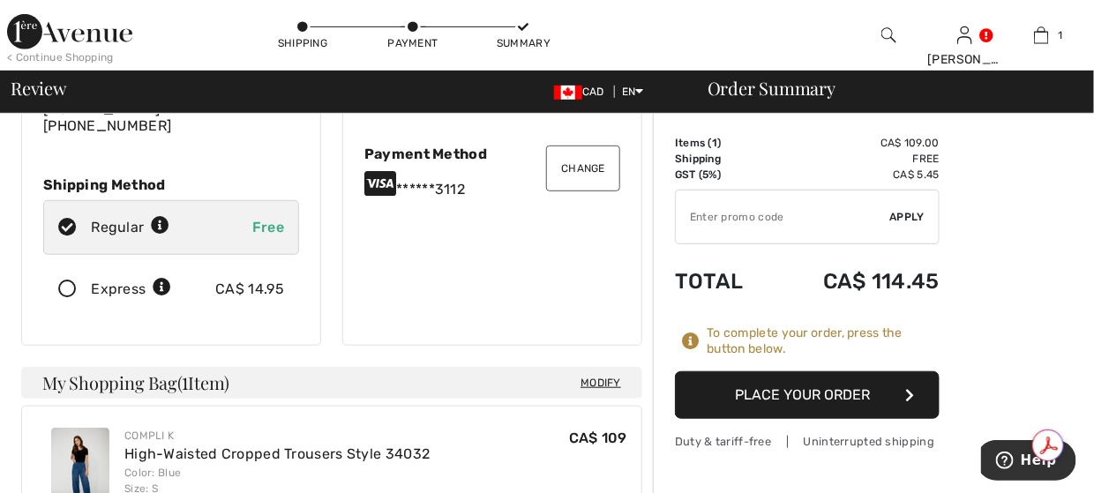
click at [780, 395] on button "Place Your Order" at bounding box center [807, 396] width 265 height 48
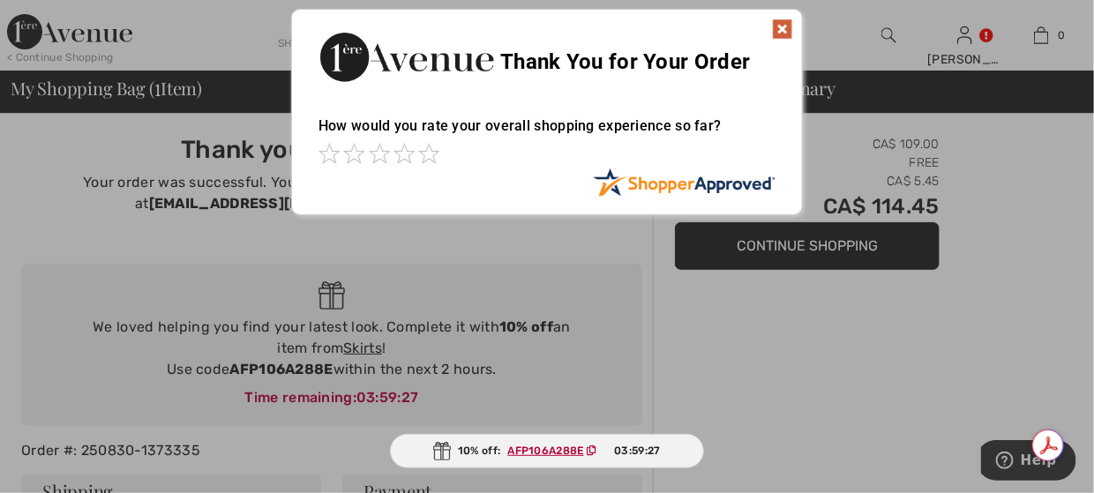
click at [789, 25] on img at bounding box center [782, 29] width 21 height 21
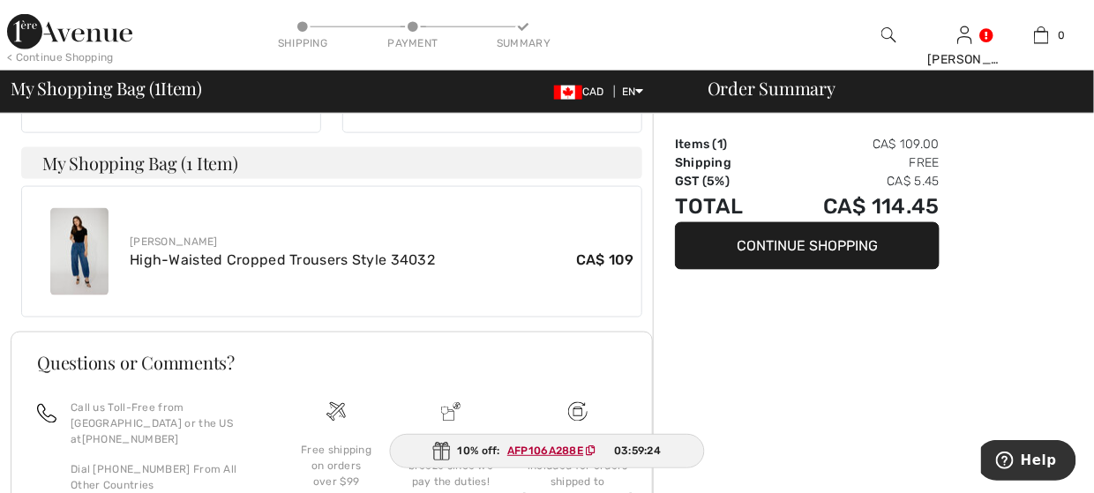
scroll to position [706, 0]
